Goal: Task Accomplishment & Management: Manage account settings

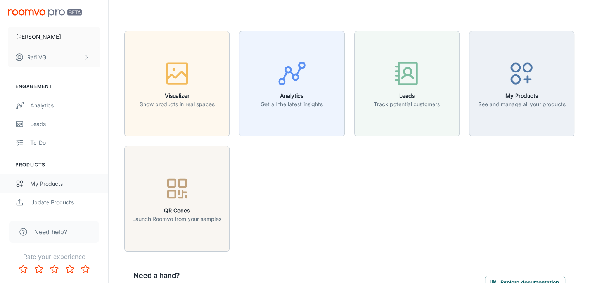
click at [57, 184] on div "My Products" at bounding box center [65, 184] width 70 height 9
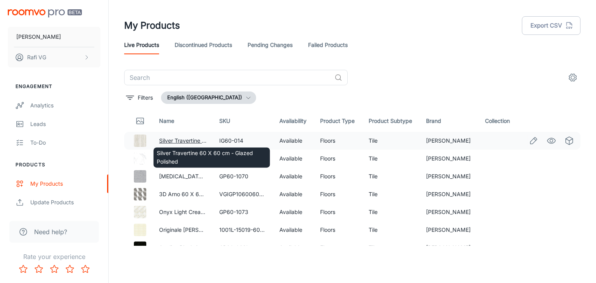
click at [183, 141] on link "Silver Travertine 60 X 60 cm - Glazed Polished" at bounding box center [218, 140] width 119 height 7
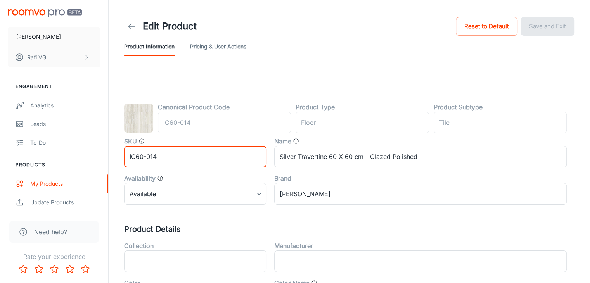
click at [207, 160] on input "IG60-014" at bounding box center [195, 157] width 142 height 22
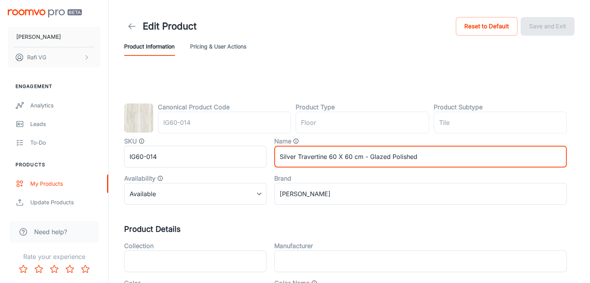
click at [384, 153] on input "Silver Travertine 60 X 60 cm - Glazed Polished" at bounding box center [420, 157] width 293 height 22
click at [197, 197] on body "Valentino Gress Rafi VG Engagement Analytics Leads To-do Products My Products U…" at bounding box center [295, 141] width 590 height 283
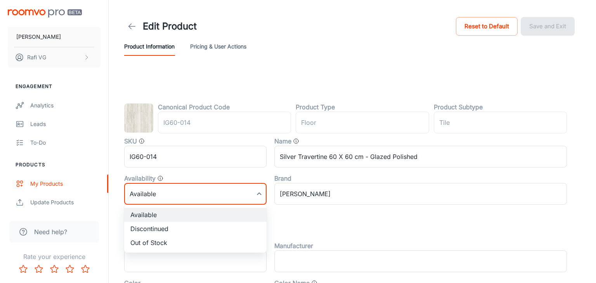
click at [319, 211] on div at bounding box center [298, 141] width 596 height 283
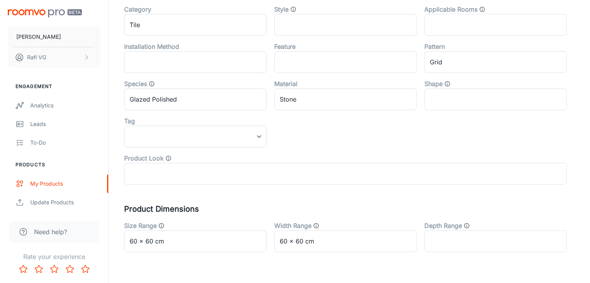
scroll to position [330, 0]
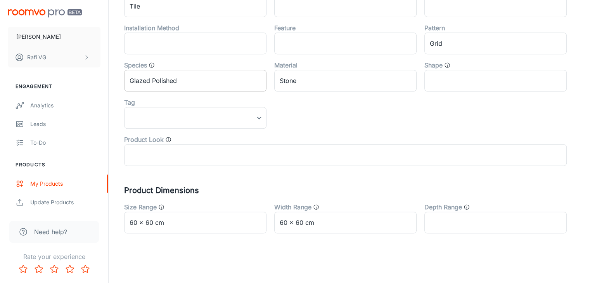
click at [241, 79] on input "Glazed Polished" at bounding box center [195, 81] width 142 height 22
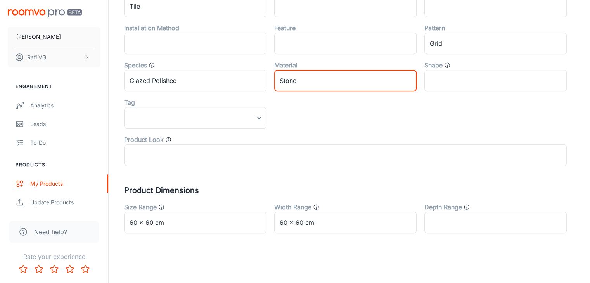
click at [340, 85] on input "Stone" at bounding box center [345, 81] width 142 height 22
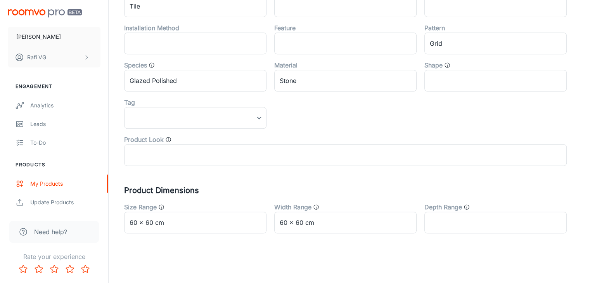
click at [338, 123] on div "Collection ​ Manufacturer ​ Color ​ Color Name ​ Category Tile ​ Style ​ Applic…" at bounding box center [341, 35] width 451 height 261
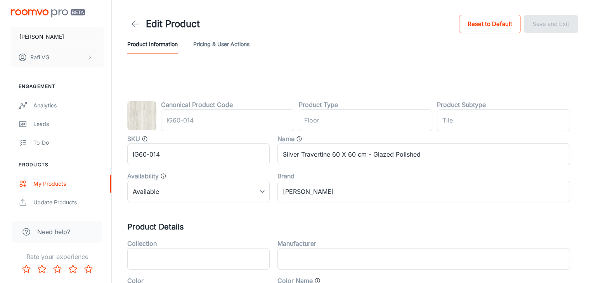
scroll to position [0, 0]
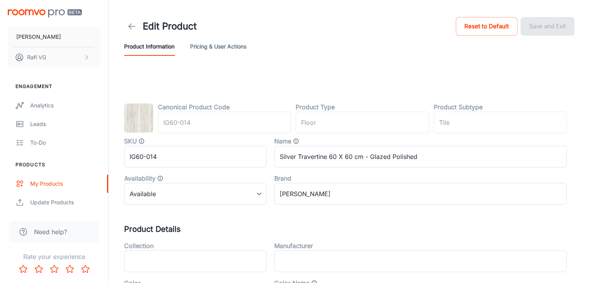
click at [132, 30] on icon at bounding box center [131, 26] width 9 height 9
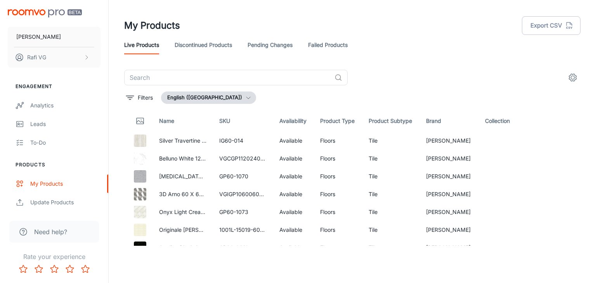
click at [410, 17] on div "My Products Export CSV" at bounding box center [352, 26] width 457 height 20
click at [398, 48] on div "Live Products Discontinued Products Pending Changes Failed Products" at bounding box center [352, 45] width 457 height 19
